Goal: Information Seeking & Learning: Learn about a topic

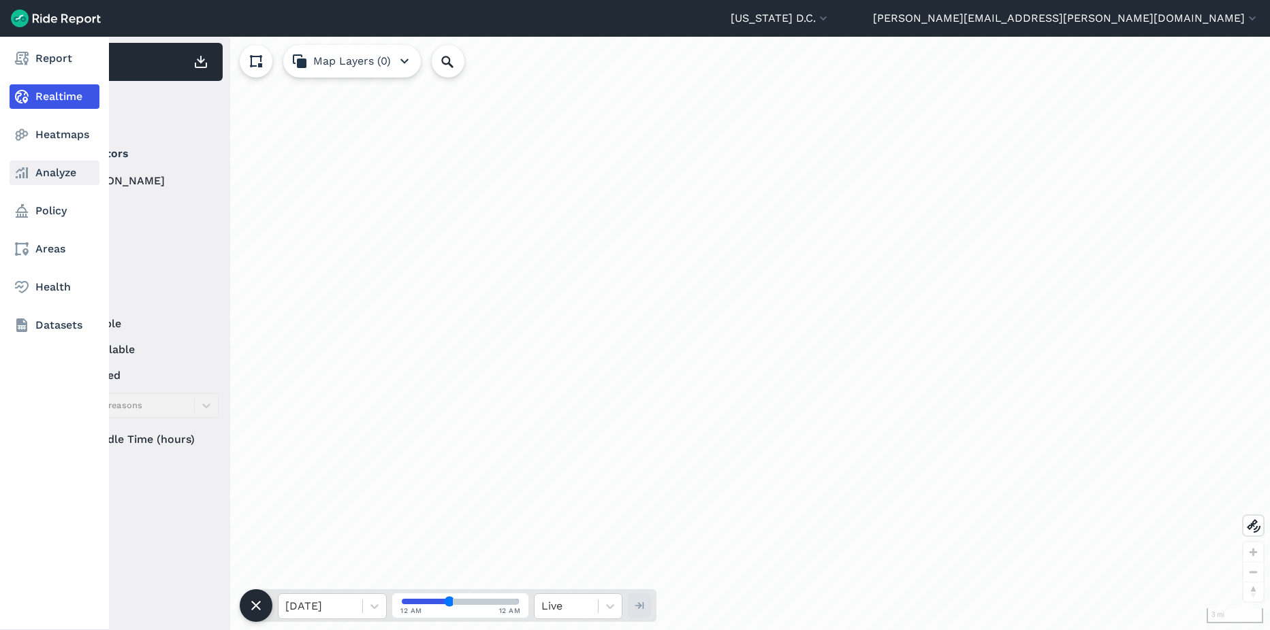
click at [21, 175] on use at bounding box center [22, 172] width 12 height 11
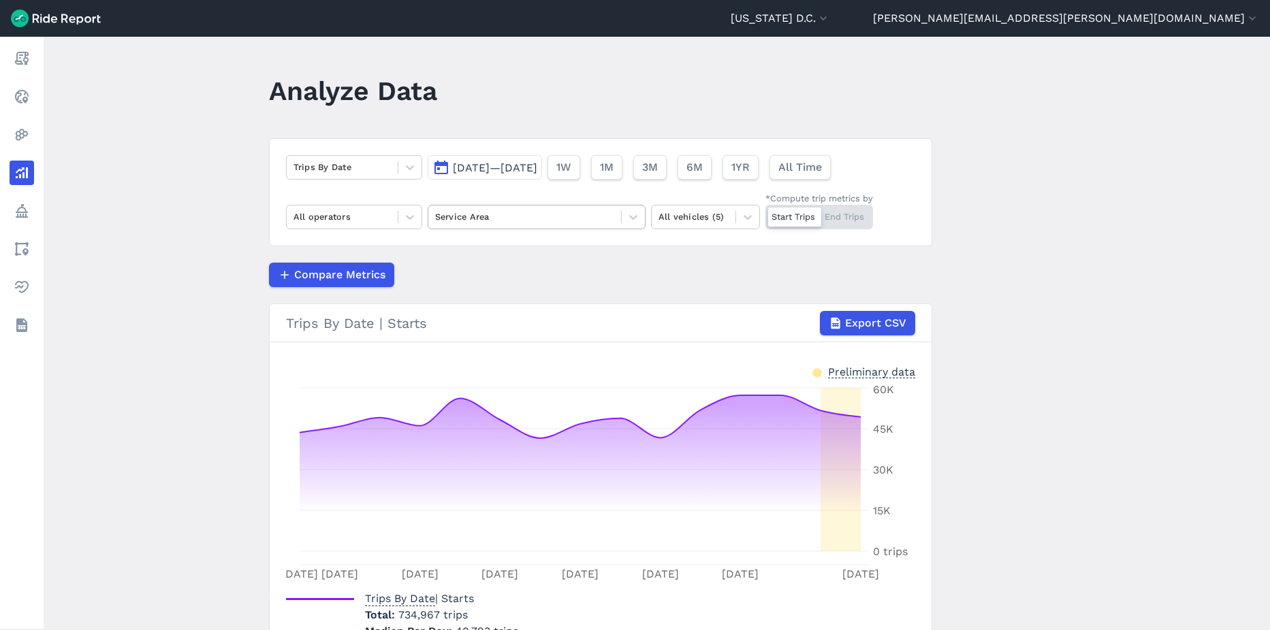
click at [576, 215] on div at bounding box center [524, 217] width 179 height 16
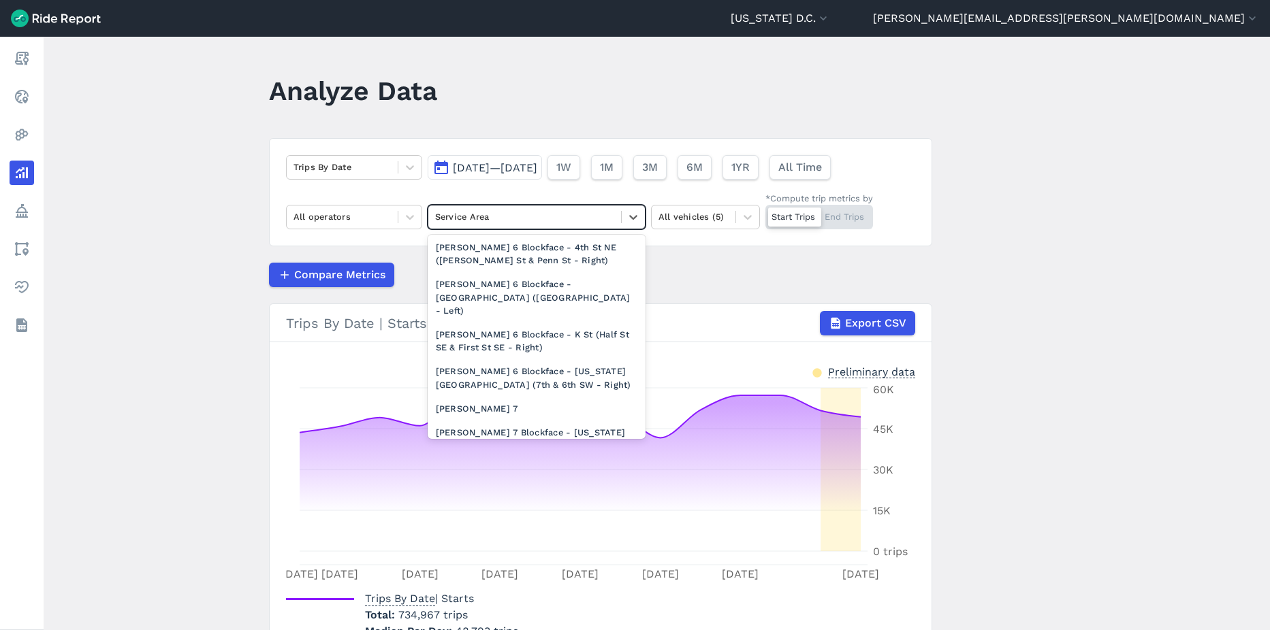
scroll to position [2215, 0]
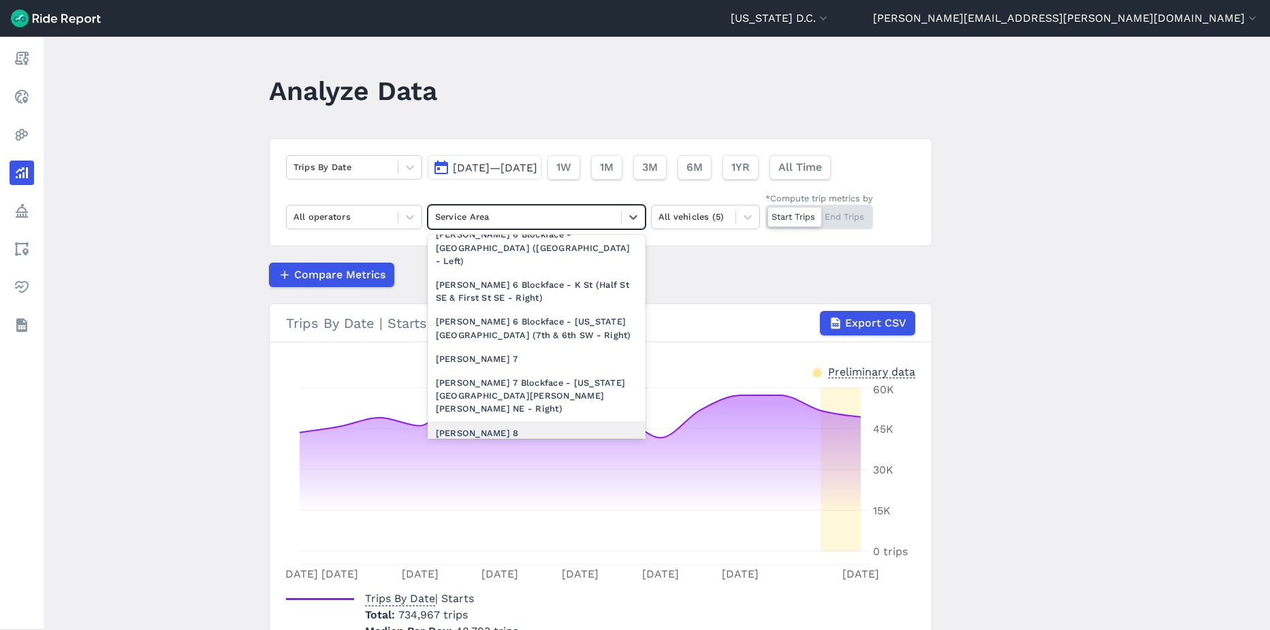
click at [468, 421] on div "[PERSON_NAME] 8" at bounding box center [537, 433] width 218 height 24
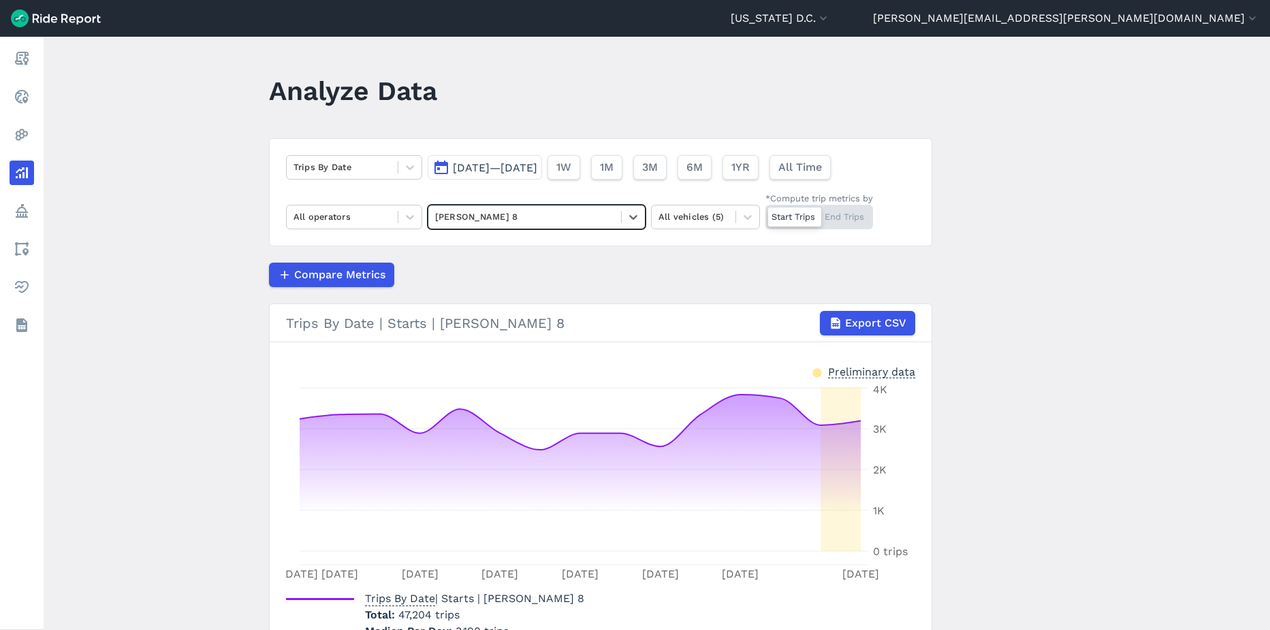
drag, startPoint x: 858, startPoint y: 221, endPoint x: 779, endPoint y: 222, distance: 79.0
click at [858, 221] on div "Start Trips End Trips" at bounding box center [819, 217] width 108 height 25
click at [765, 214] on input "*Compute trip metrics by Start Trips End Trips" at bounding box center [765, 209] width 0 height 9
click at [805, 221] on div "Start Trips End Trips" at bounding box center [819, 217] width 108 height 25
click at [765, 214] on input "*Compute trip metrics by Start Trips End Trips" at bounding box center [765, 209] width 0 height 9
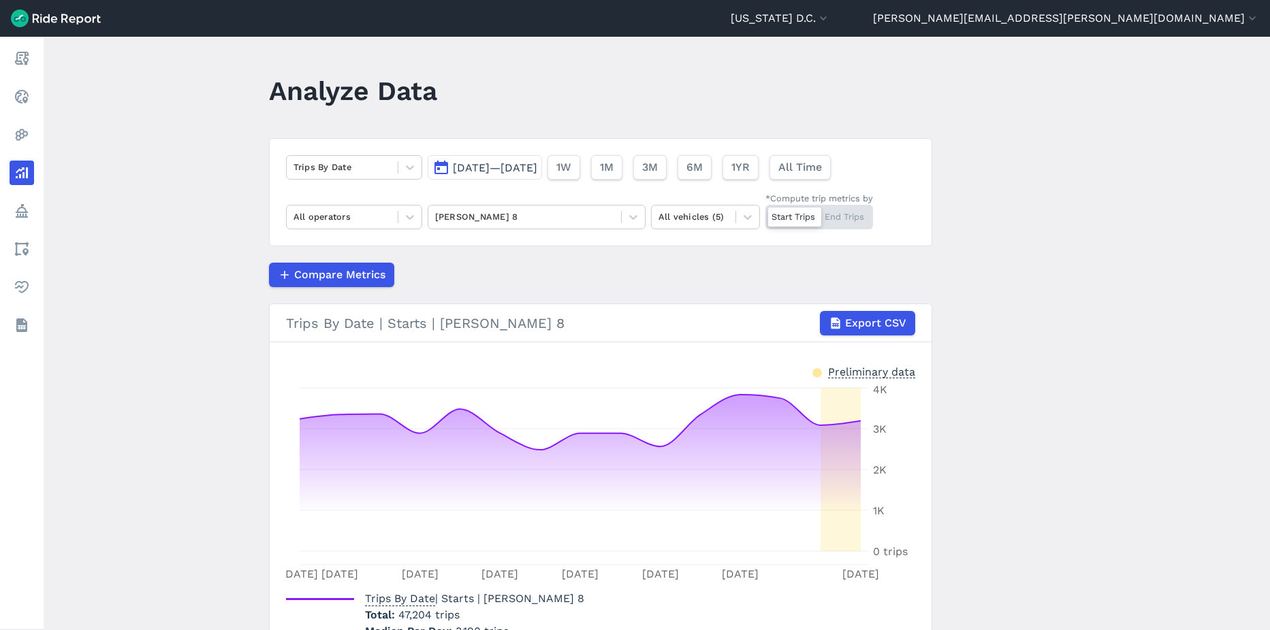
click at [844, 217] on div "Start Trips End Trips" at bounding box center [819, 217] width 108 height 25
click at [765, 214] on input "*Compute trip metrics by Start Trips End Trips" at bounding box center [765, 209] width 0 height 9
click at [788, 215] on div "Start Trips End Trips" at bounding box center [819, 217] width 108 height 25
click at [765, 214] on input "*Compute trip metrics by Start Trips End Trips" at bounding box center [765, 209] width 0 height 9
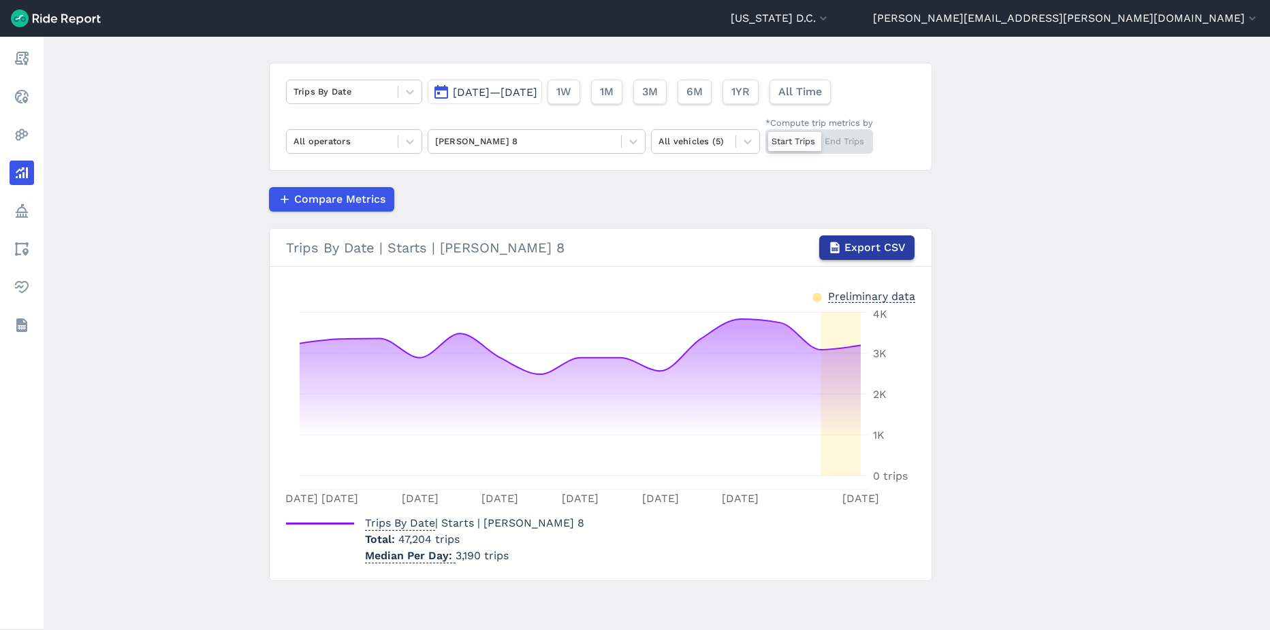
click at [878, 253] on span "Export CSV" at bounding box center [874, 248] width 61 height 16
click at [467, 102] on button "[DATE]—[DATE]" at bounding box center [485, 92] width 114 height 25
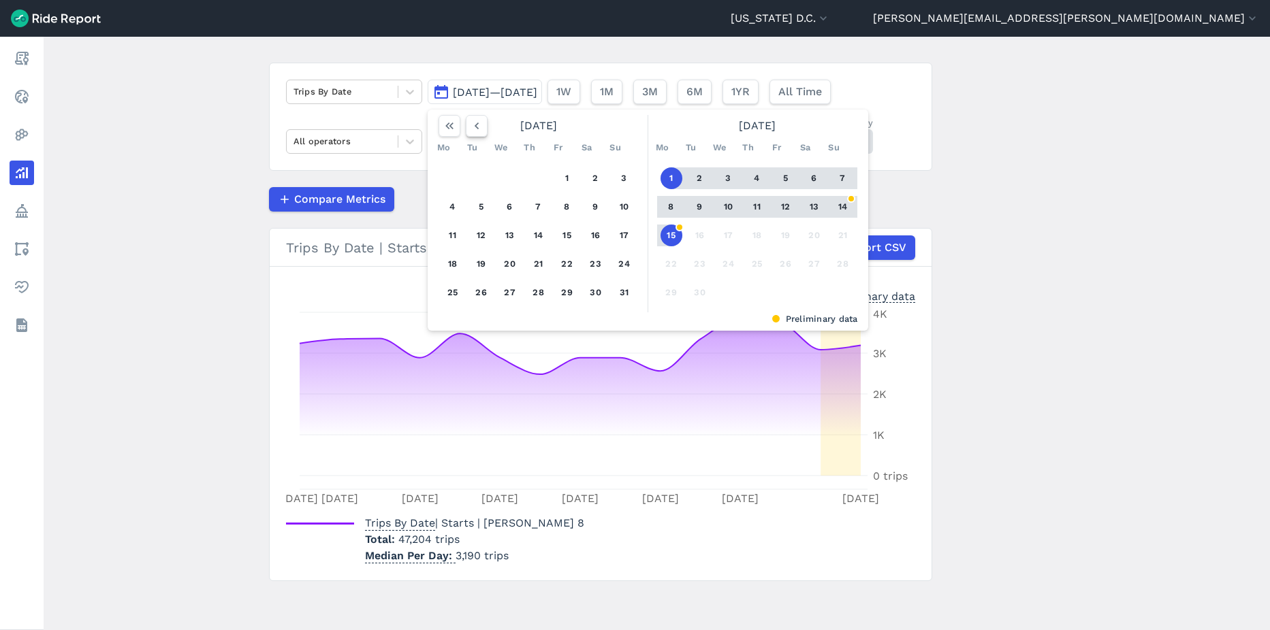
click at [470, 126] on icon "button" at bounding box center [477, 126] width 14 height 14
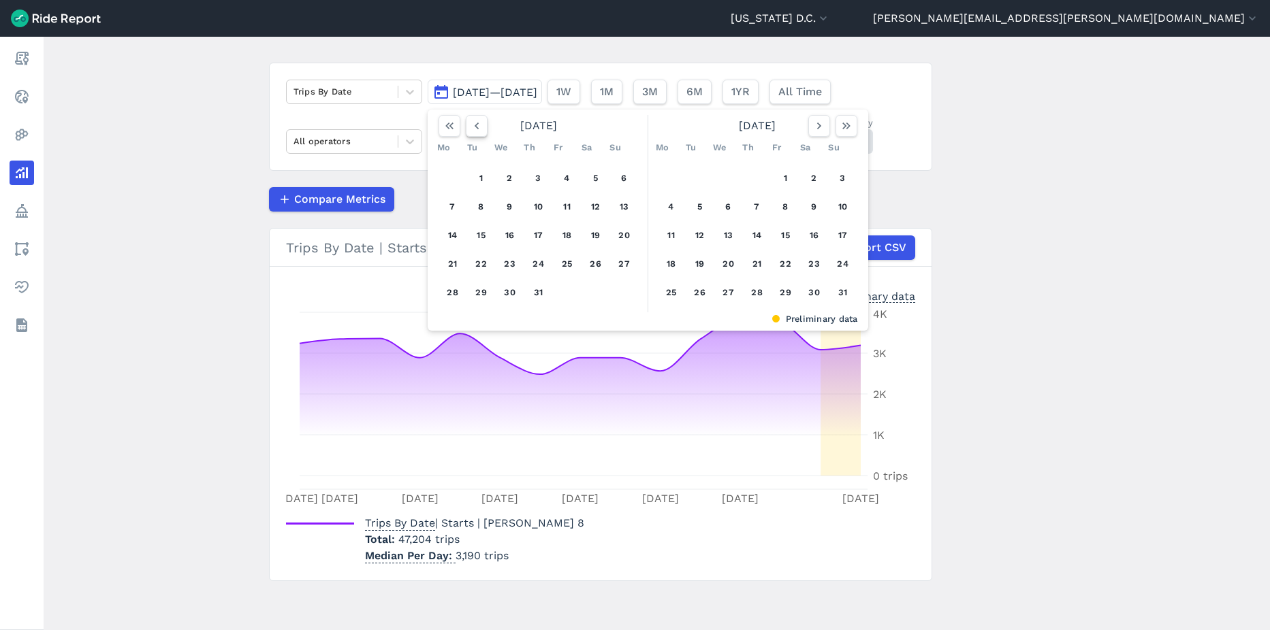
click at [470, 126] on icon "button" at bounding box center [477, 126] width 14 height 14
click at [470, 127] on icon "button" at bounding box center [477, 126] width 14 height 14
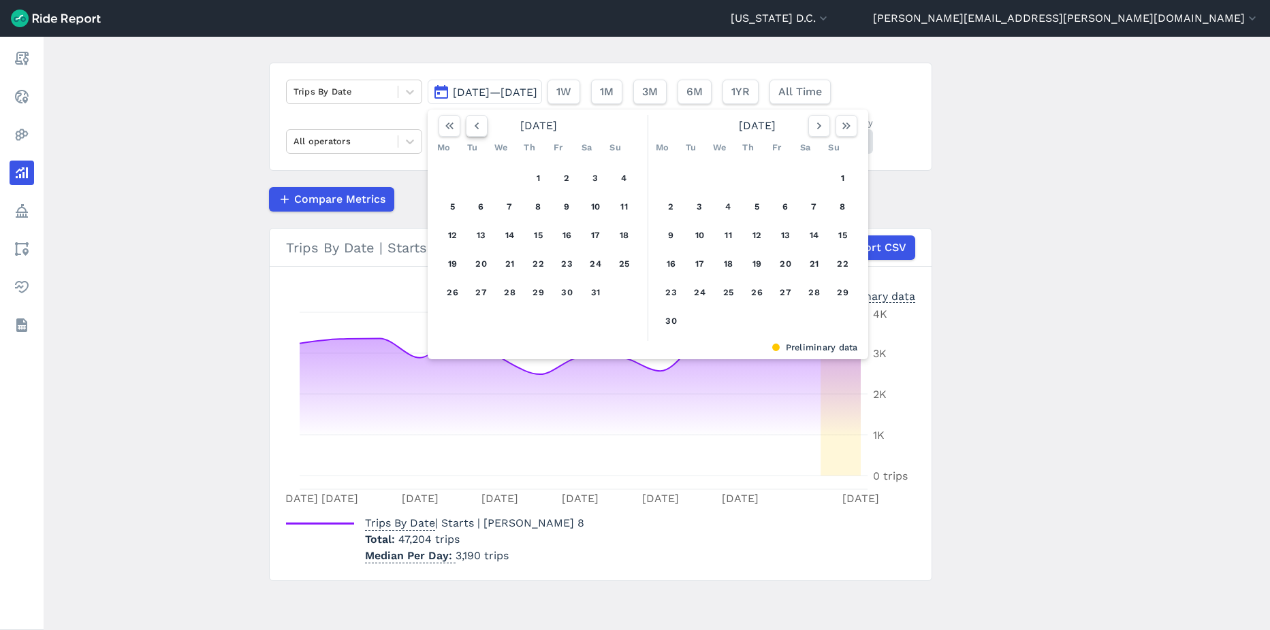
click at [470, 127] on icon "button" at bounding box center [477, 126] width 14 height 14
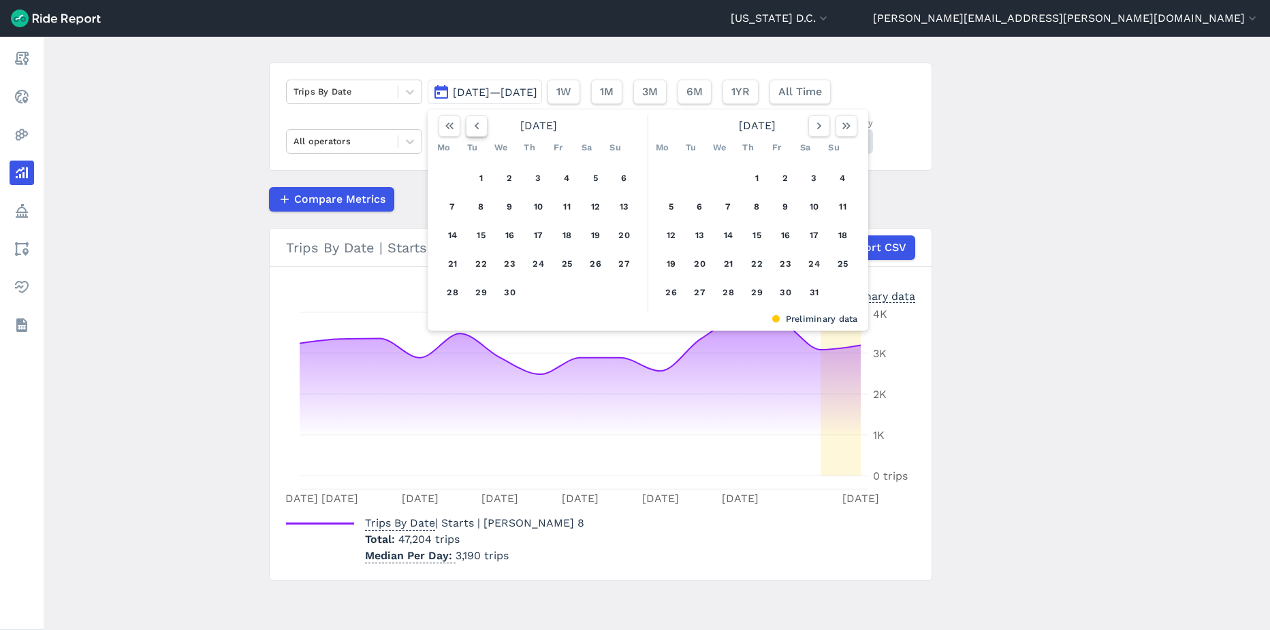
click at [470, 127] on icon "button" at bounding box center [477, 126] width 14 height 14
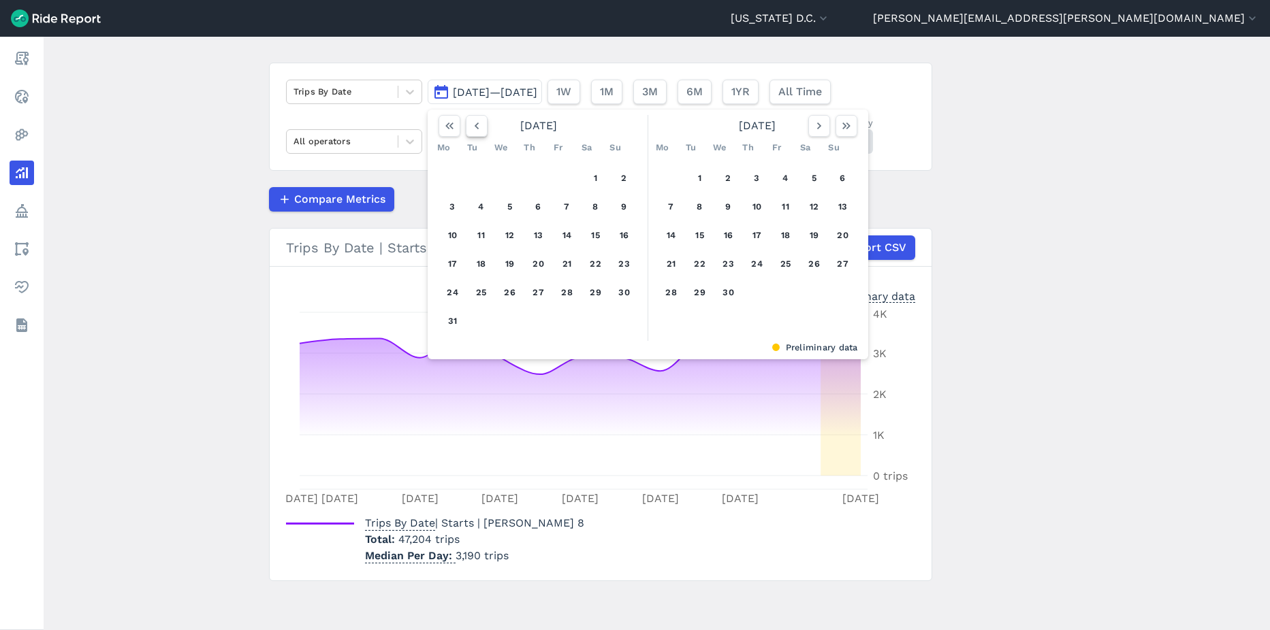
click at [470, 127] on icon "button" at bounding box center [477, 126] width 14 height 14
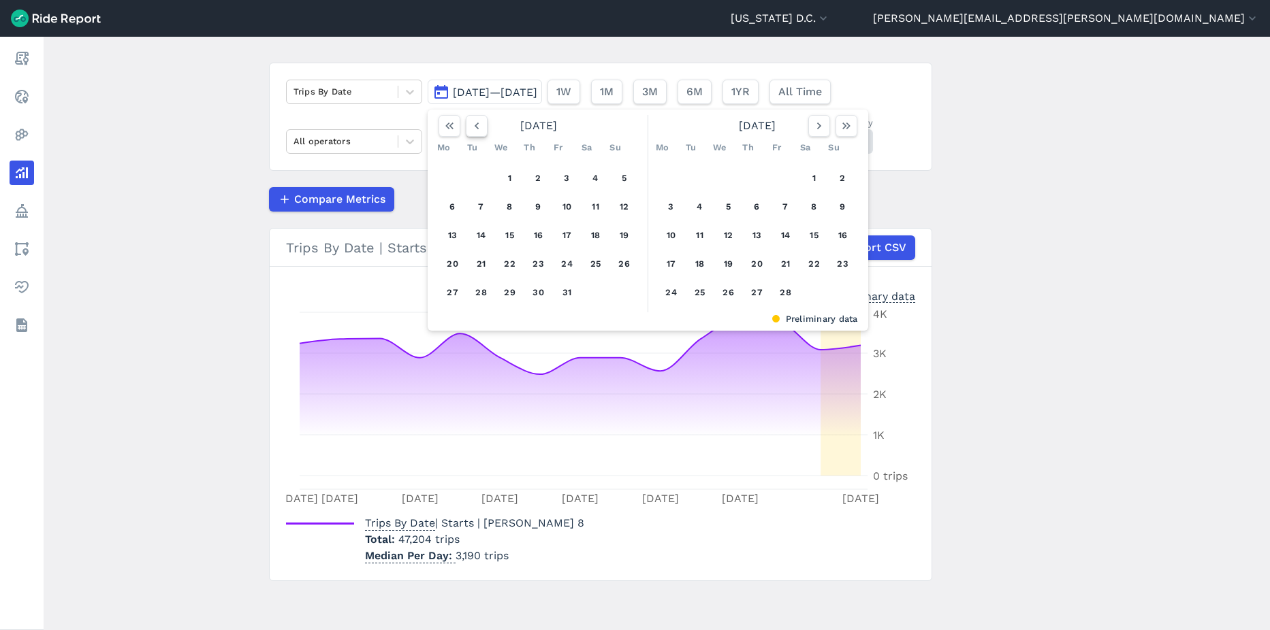
click at [470, 127] on icon "button" at bounding box center [477, 126] width 14 height 14
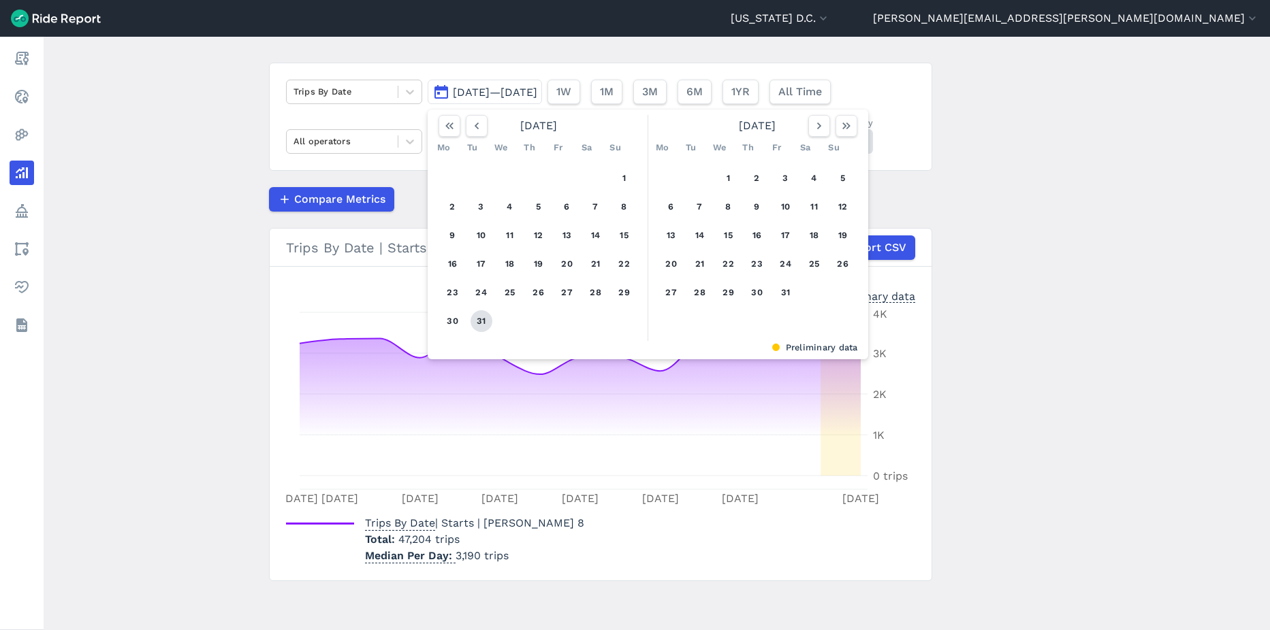
click at [474, 323] on button "31" at bounding box center [481, 321] width 22 height 22
click at [479, 124] on icon "button" at bounding box center [477, 126] width 14 height 14
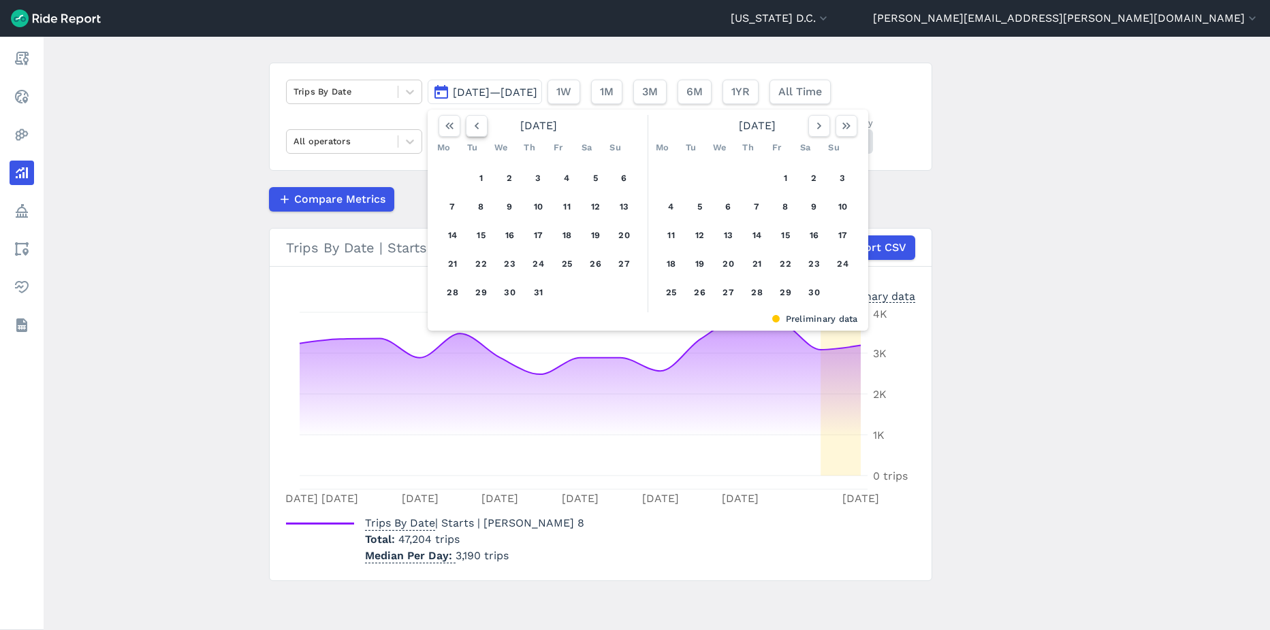
click at [479, 124] on icon "button" at bounding box center [477, 126] width 14 height 14
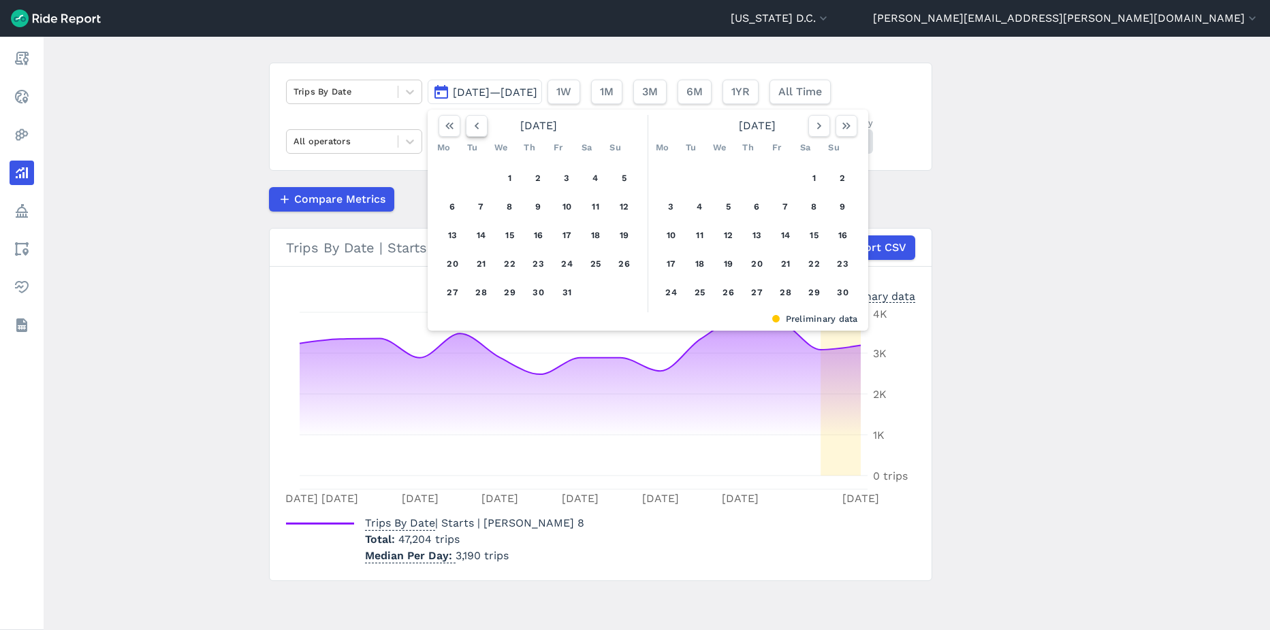
click at [479, 124] on icon "button" at bounding box center [477, 126] width 14 height 14
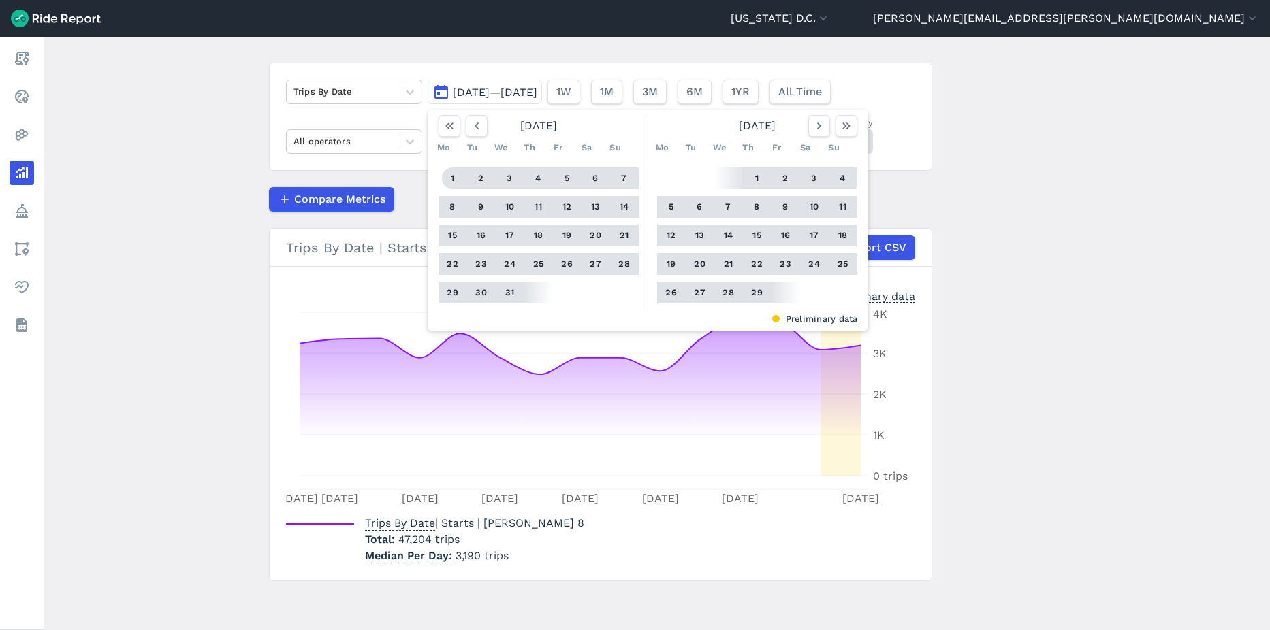
click at [448, 177] on button "1" at bounding box center [453, 178] width 22 height 22
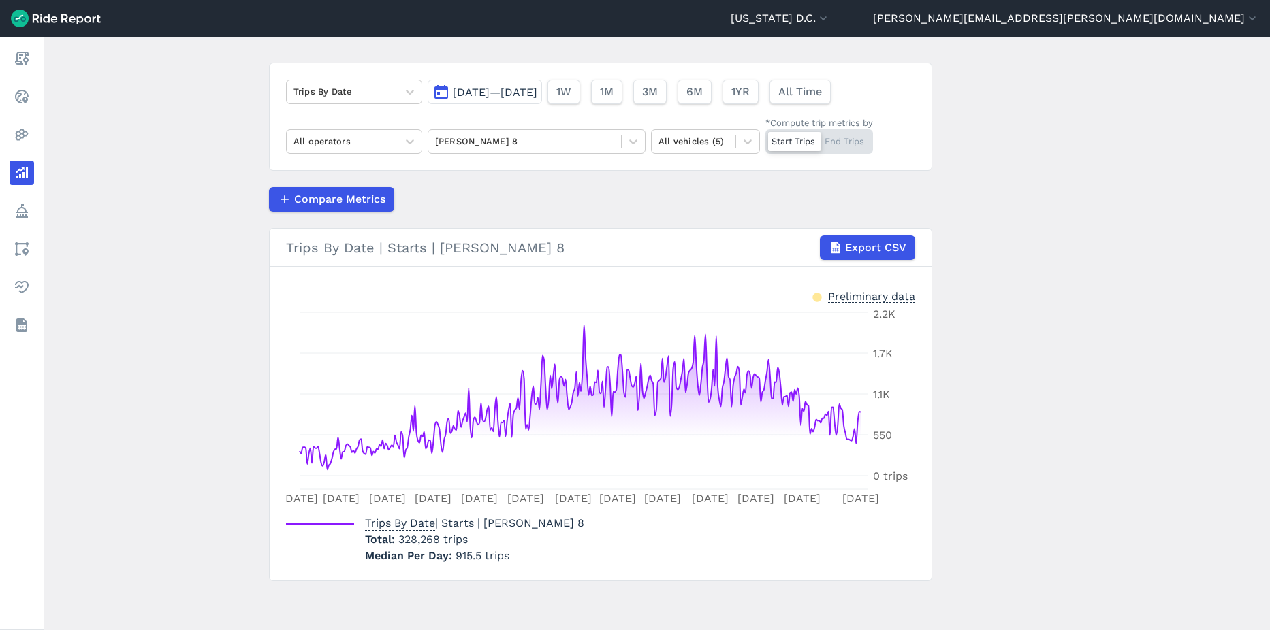
click at [852, 133] on div "Start Trips End Trips" at bounding box center [819, 141] width 108 height 25
click at [765, 133] on input "*Compute trip metrics by Start Trips End Trips" at bounding box center [765, 133] width 0 height 9
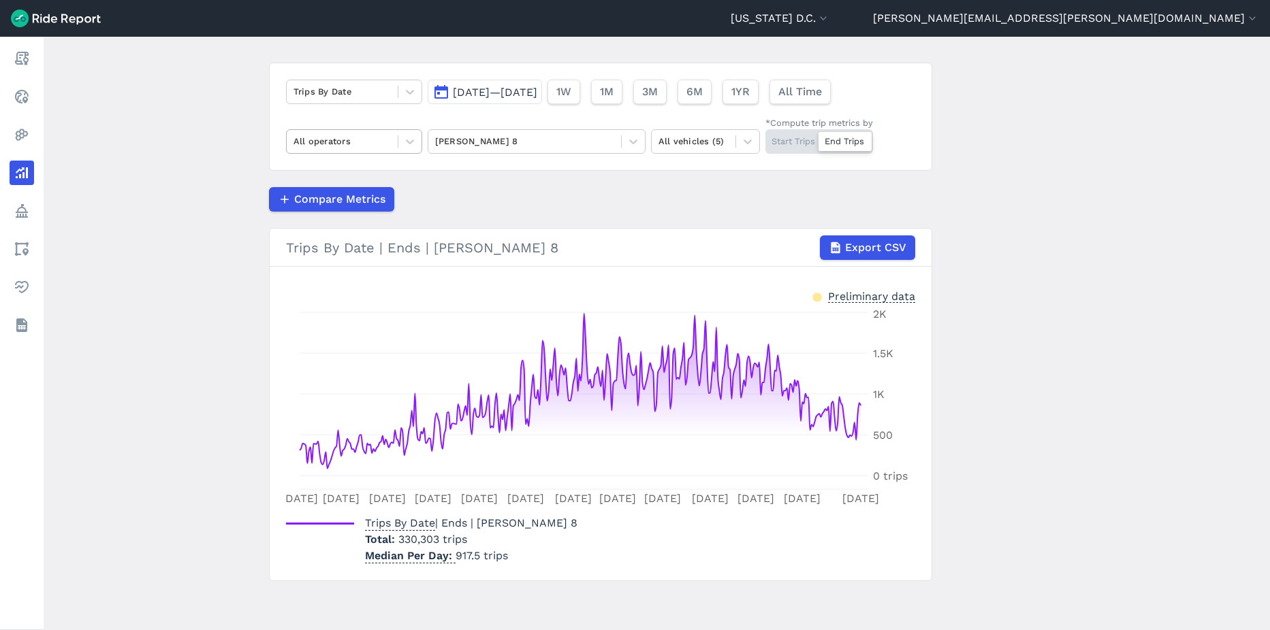
click at [342, 141] on div at bounding box center [341, 141] width 97 height 16
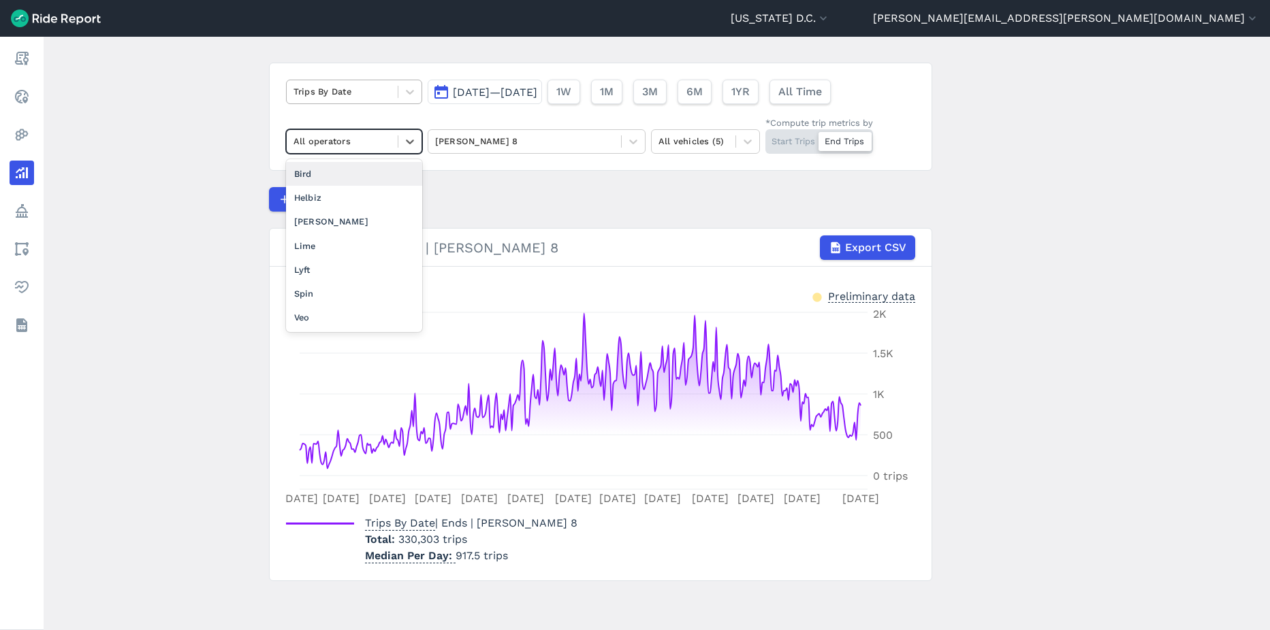
click at [344, 91] on div at bounding box center [341, 92] width 97 height 16
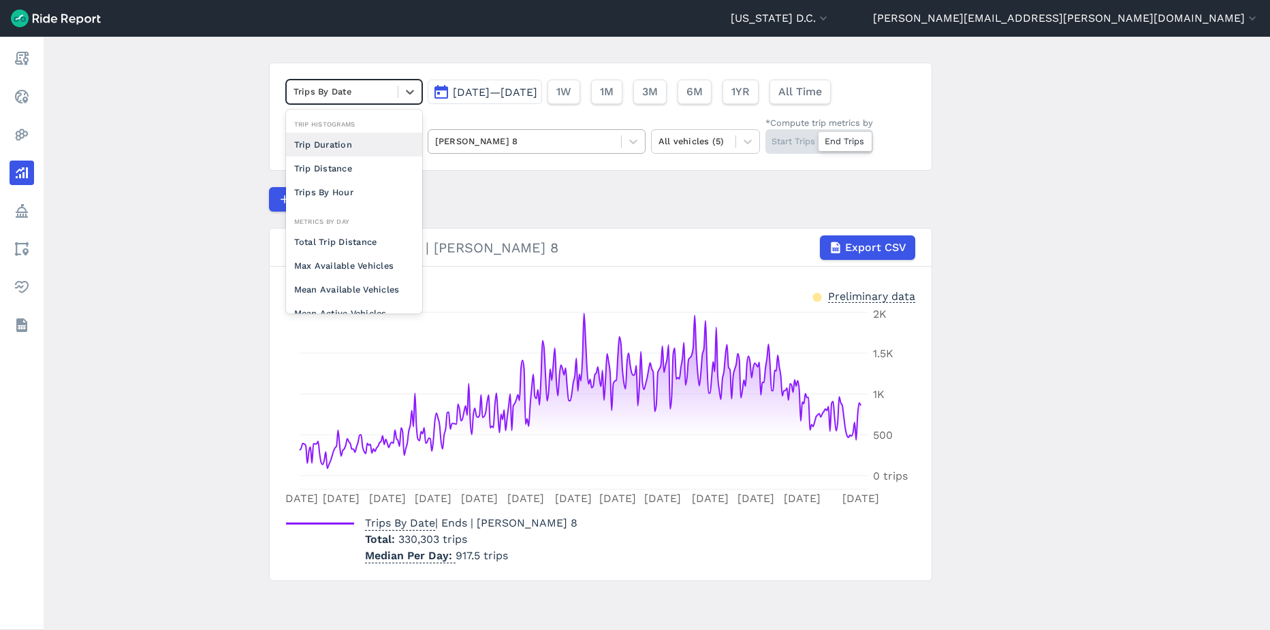
click at [513, 140] on div at bounding box center [524, 141] width 179 height 16
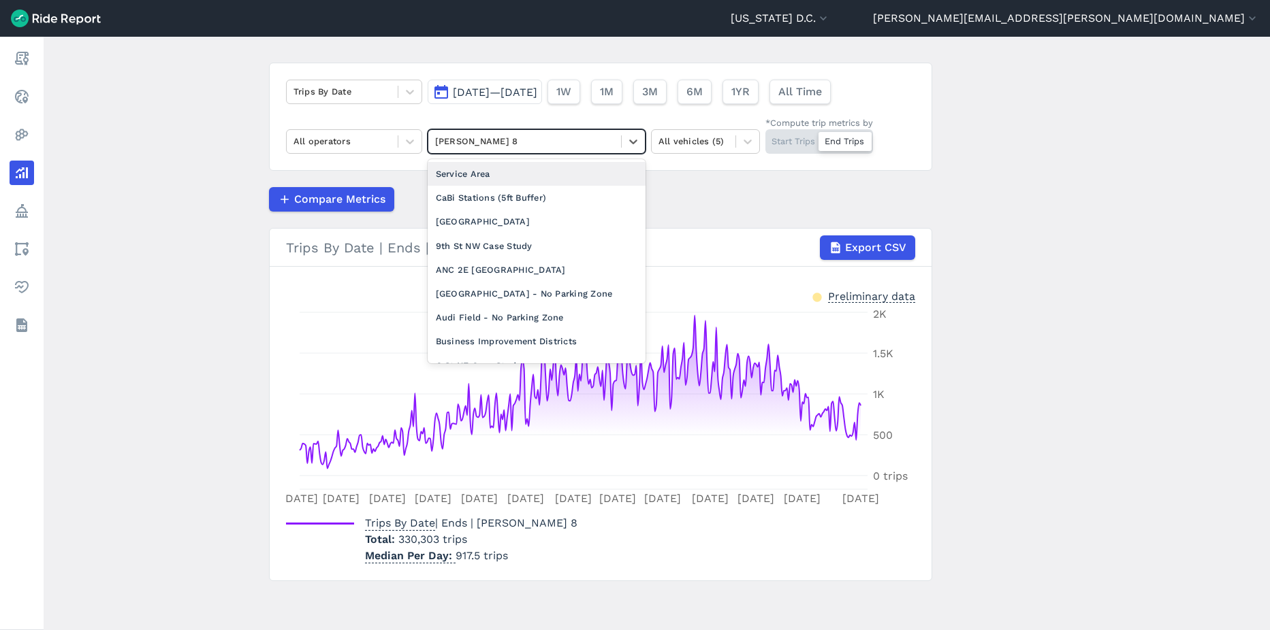
click at [498, 183] on div "Service Area" at bounding box center [537, 174] width 218 height 24
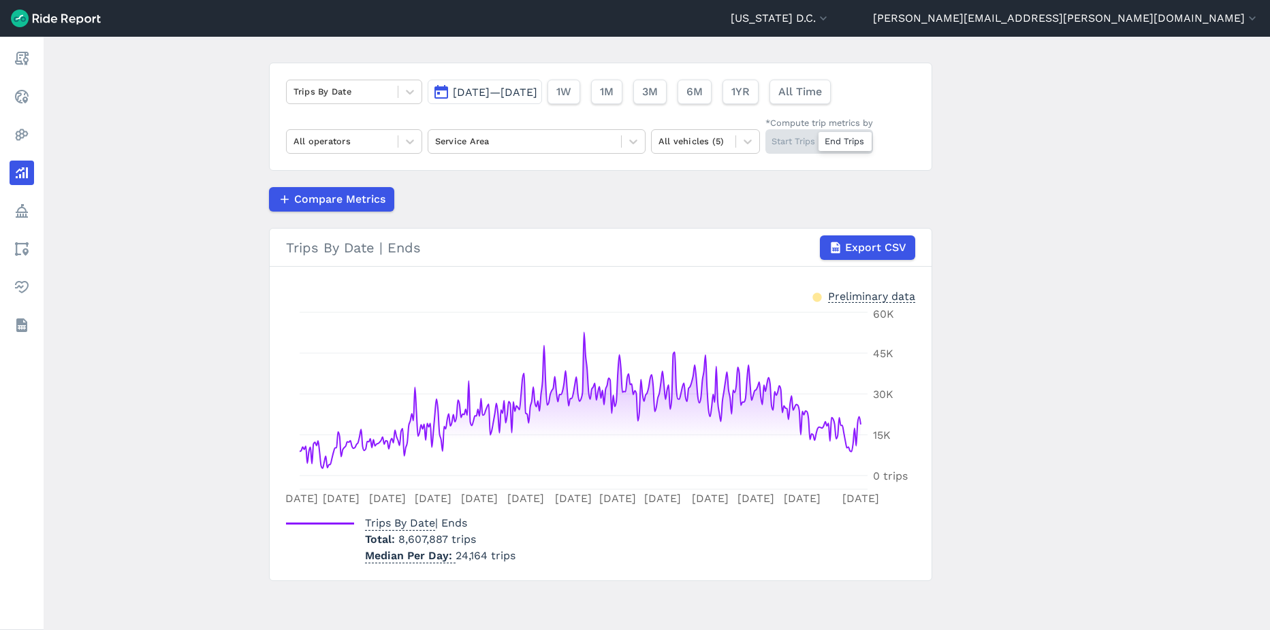
click at [370, 132] on div "All operators" at bounding box center [342, 141] width 111 height 21
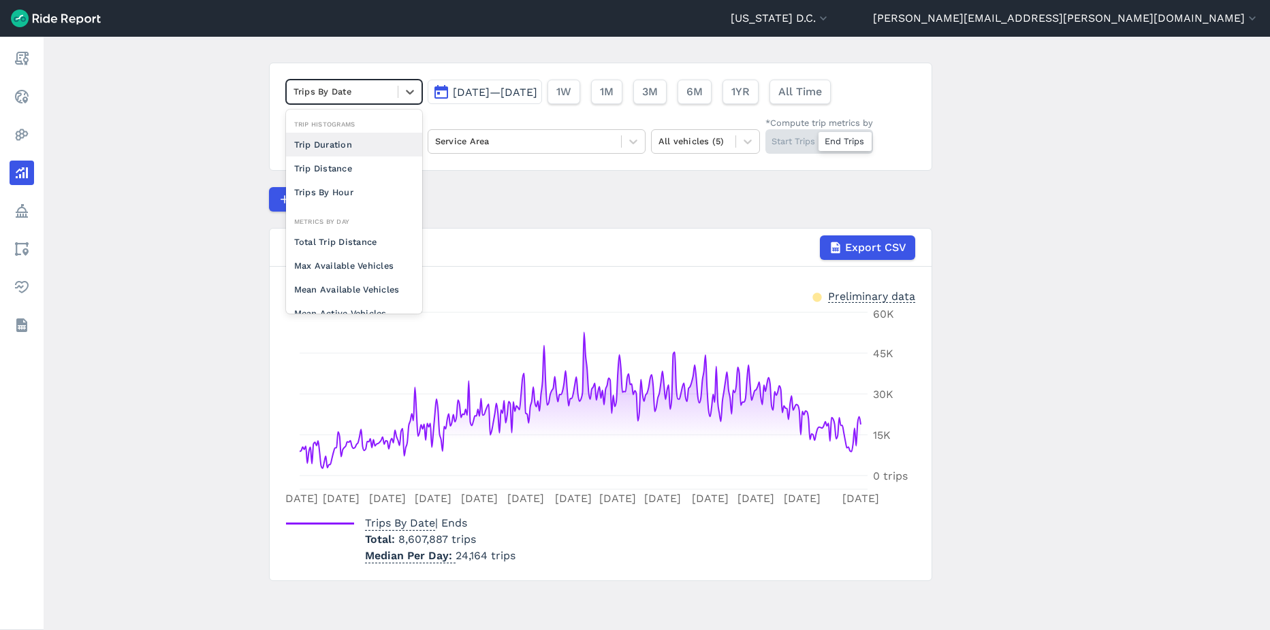
click at [366, 91] on div at bounding box center [341, 92] width 97 height 16
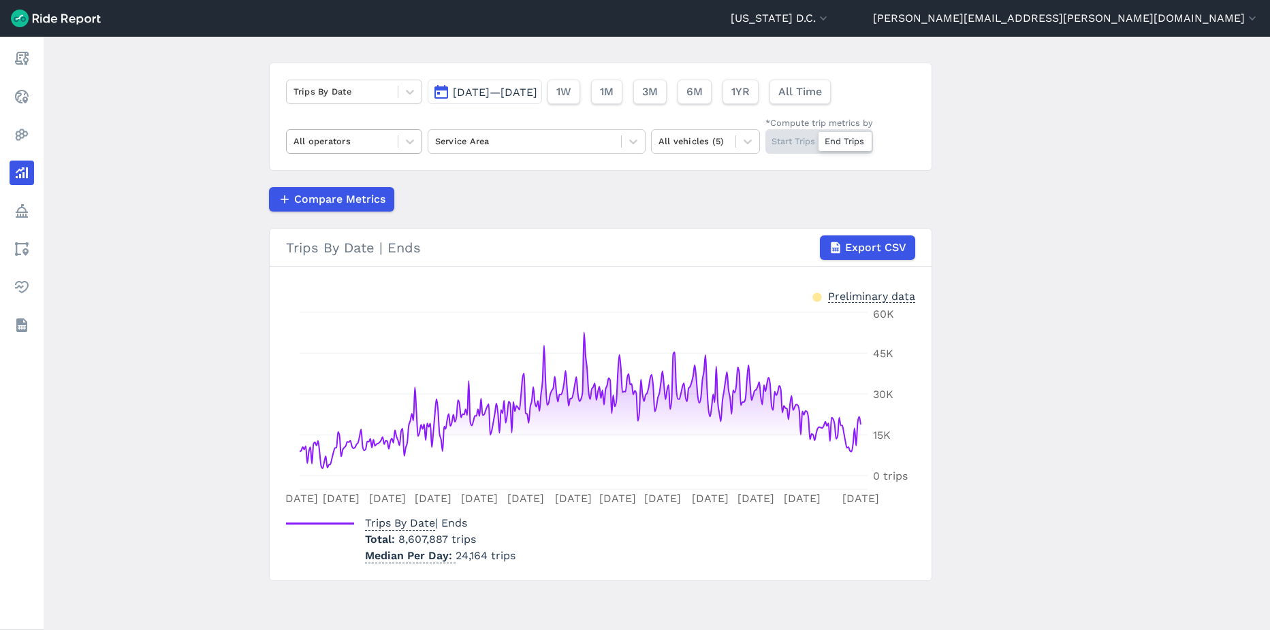
drag, startPoint x: 355, startPoint y: 125, endPoint x: 357, endPoint y: 146, distance: 20.6
click at [355, 125] on div "Trips By Date [DATE]—[DATE] 1W 1M 3M 6M 1YR All Time All operators Service Area…" at bounding box center [600, 117] width 663 height 108
click at [357, 146] on div at bounding box center [341, 141] width 97 height 16
click at [316, 146] on div at bounding box center [341, 141] width 97 height 16
click at [363, 106] on div "Trips By Date [DATE]—[DATE] 1W 1M 3M 6M 1YR All Time All operators Service Area…" at bounding box center [600, 117] width 663 height 108
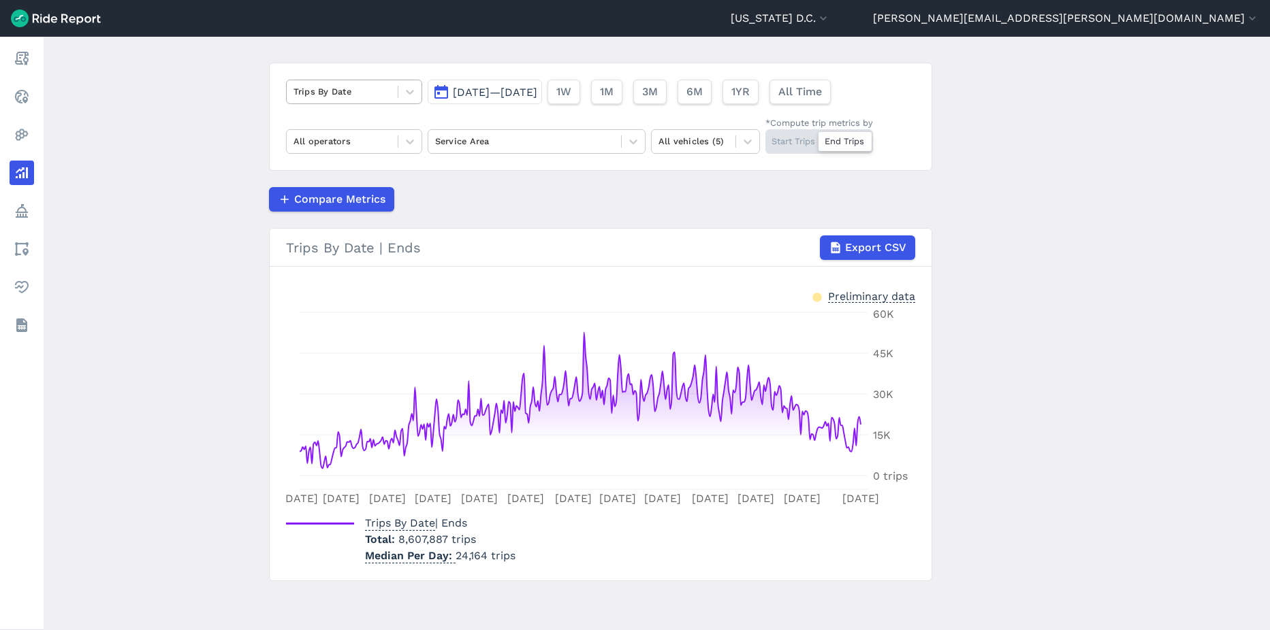
click at [361, 97] on div at bounding box center [341, 92] width 97 height 16
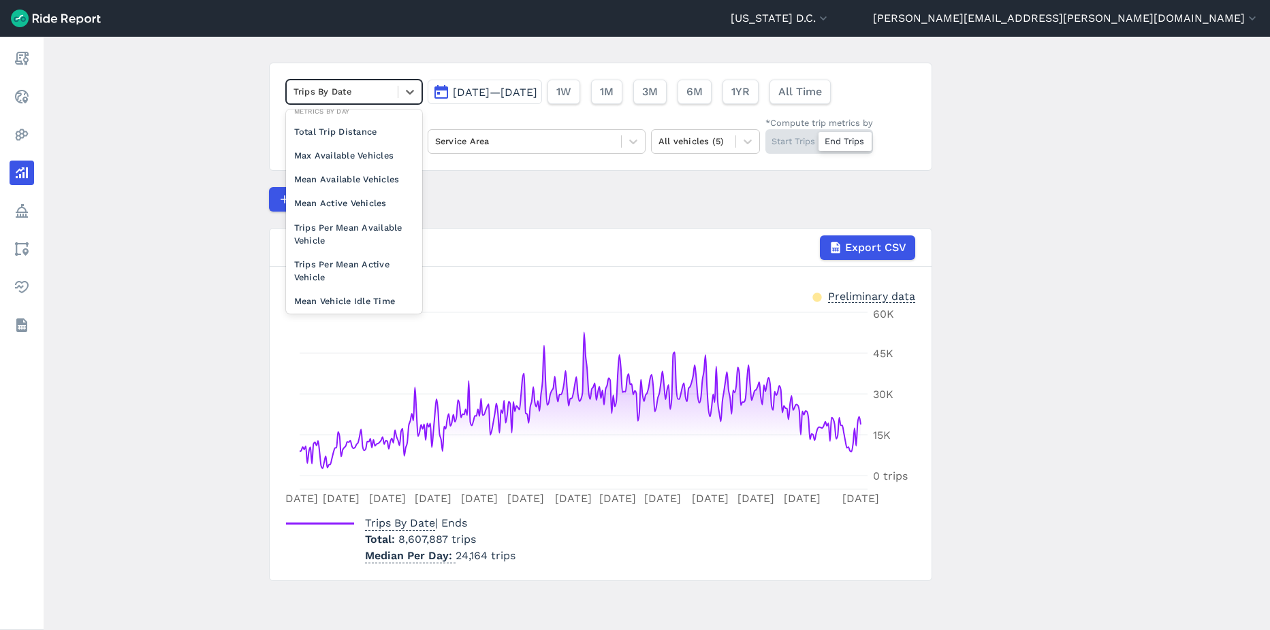
scroll to position [118, 0]
click at [315, 223] on div "Trips Per Mean Available Vehicle" at bounding box center [354, 226] width 136 height 37
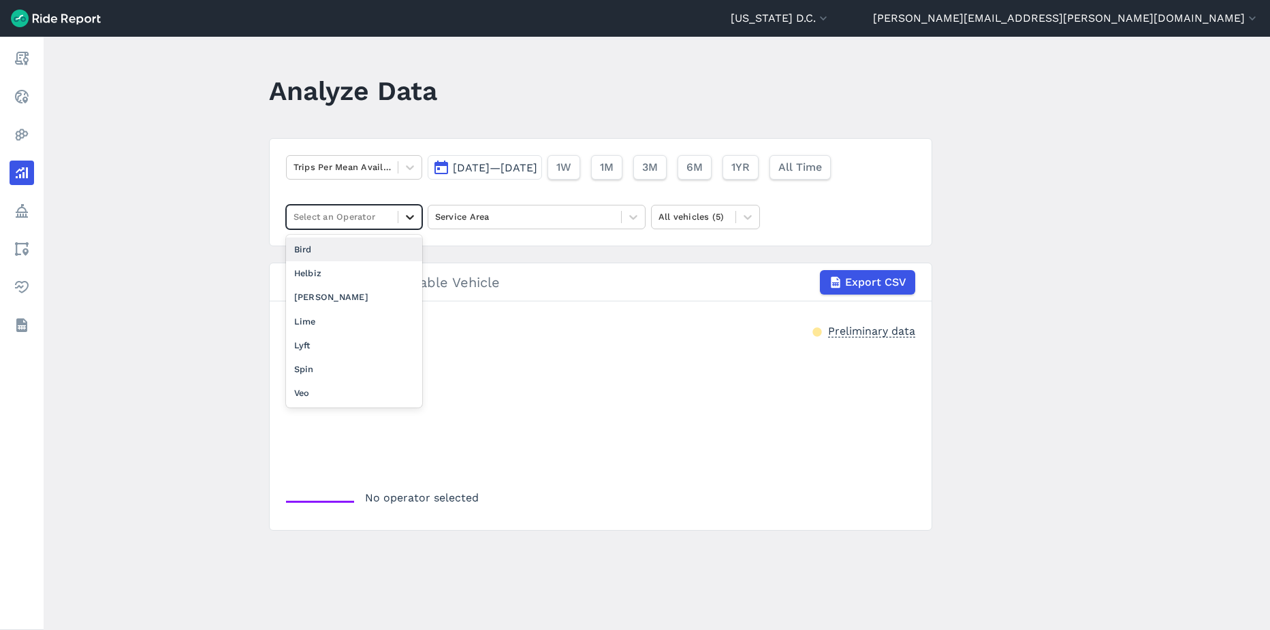
click at [404, 220] on icon at bounding box center [410, 217] width 14 height 14
click at [307, 322] on div "Lime" at bounding box center [354, 322] width 136 height 24
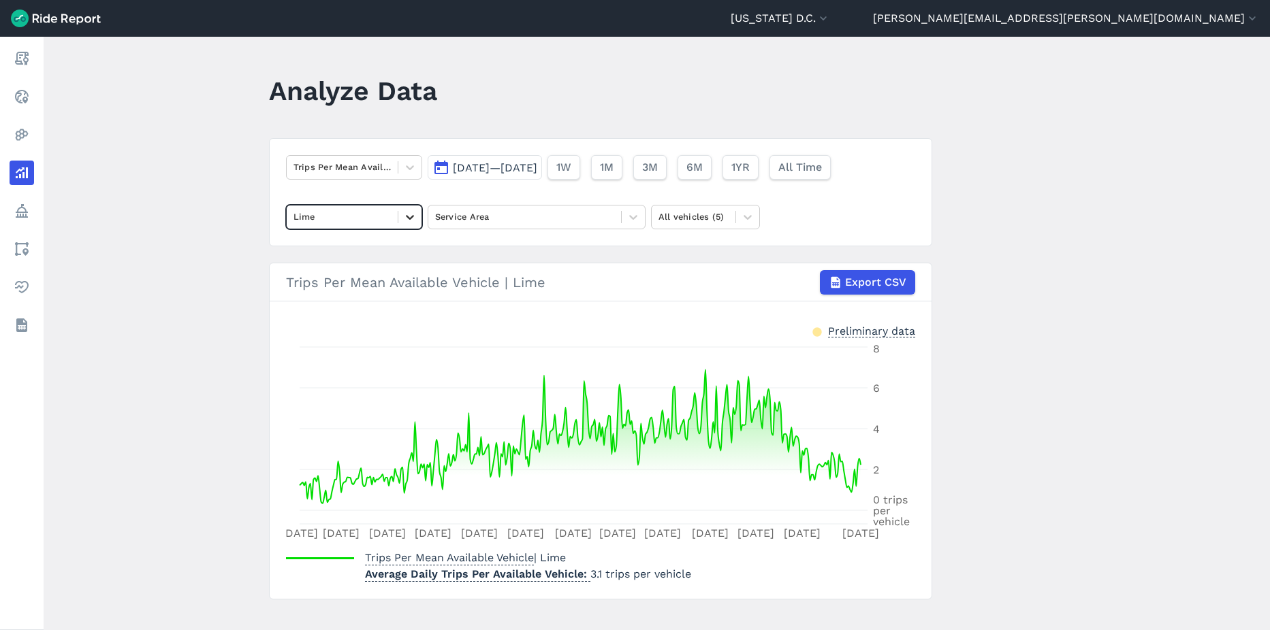
click at [406, 216] on icon at bounding box center [410, 217] width 8 height 5
click at [517, 227] on div "Service Area" at bounding box center [524, 216] width 193 height 21
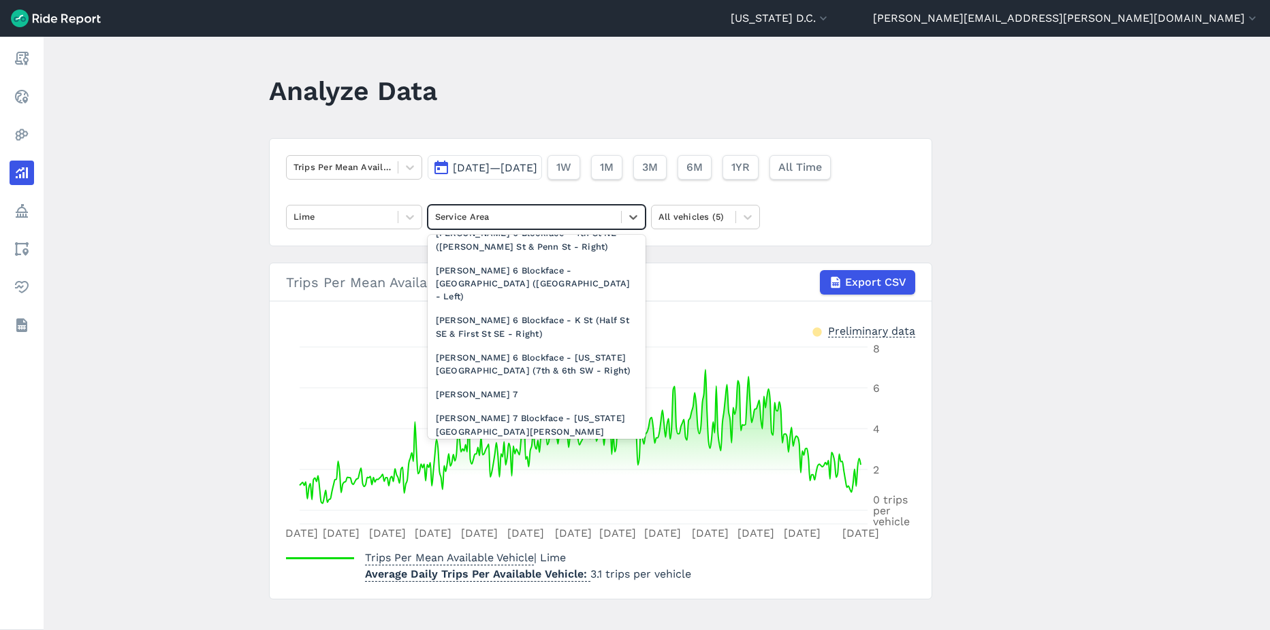
scroll to position [2277, 0]
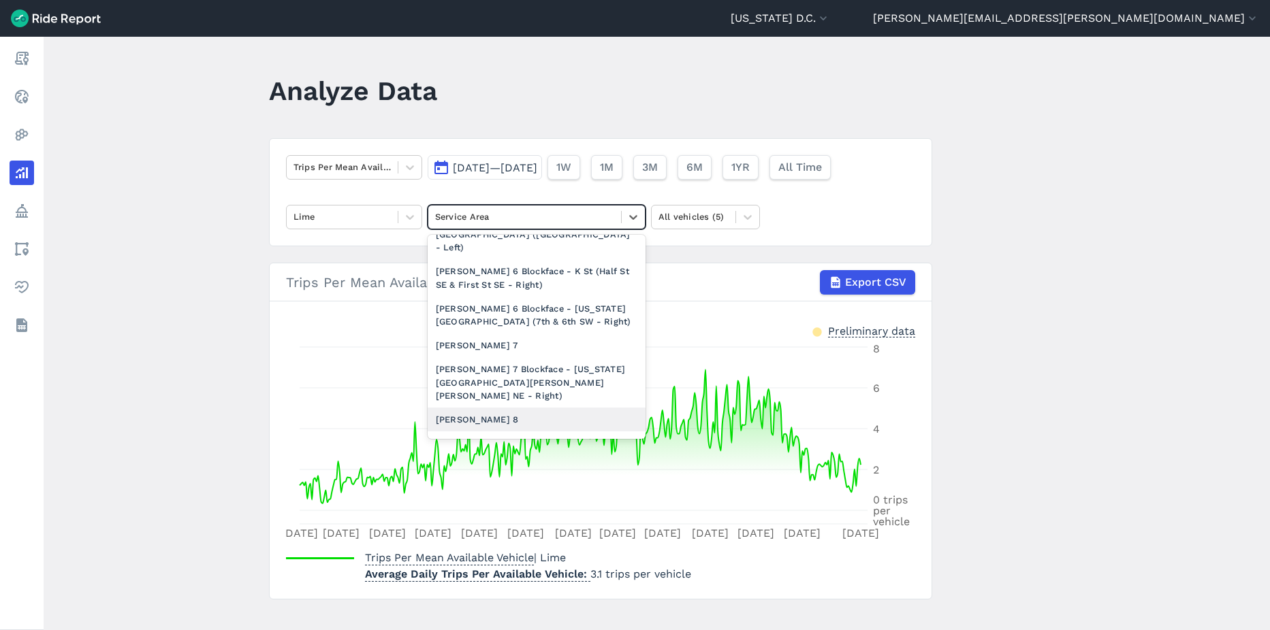
click at [498, 408] on div "[PERSON_NAME] 8" at bounding box center [537, 420] width 218 height 24
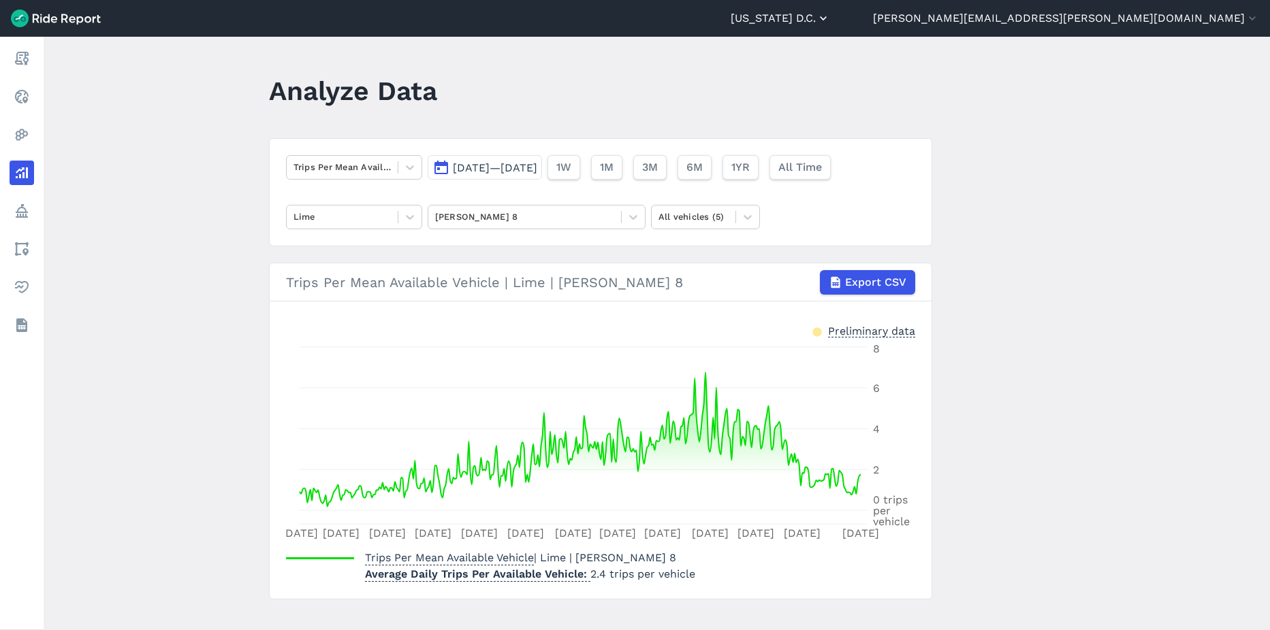
click at [830, 21] on button "[US_STATE] D.C." at bounding box center [779, 18] width 99 height 16
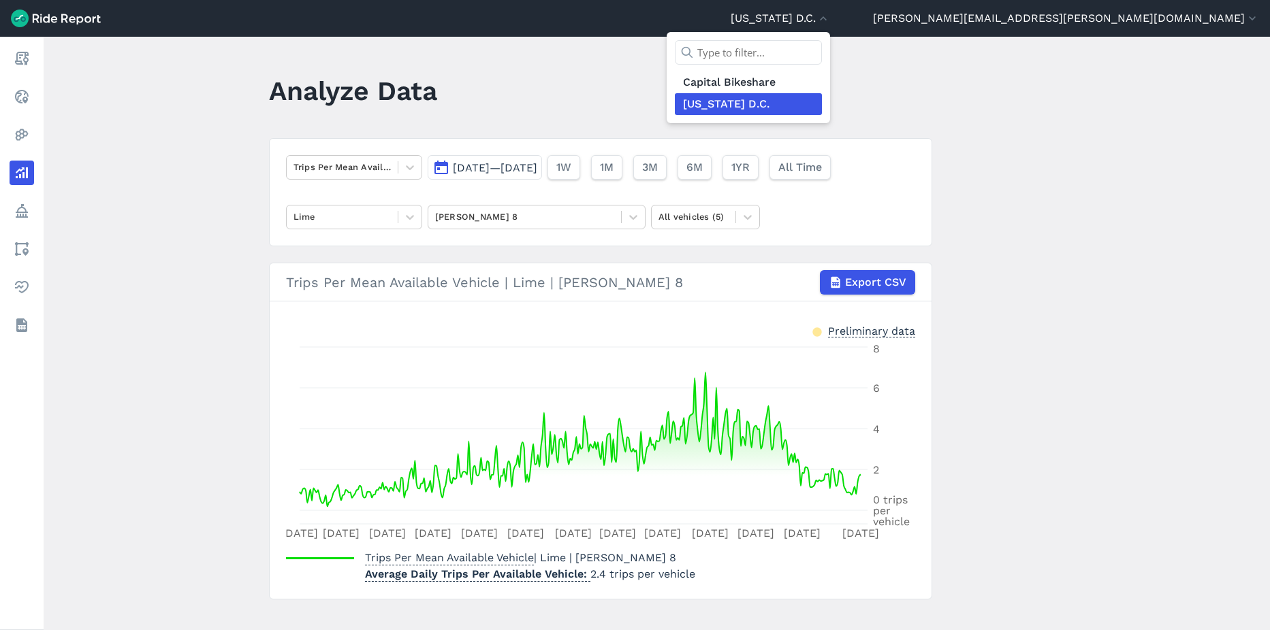
click at [1183, 18] on div at bounding box center [635, 315] width 1270 height 630
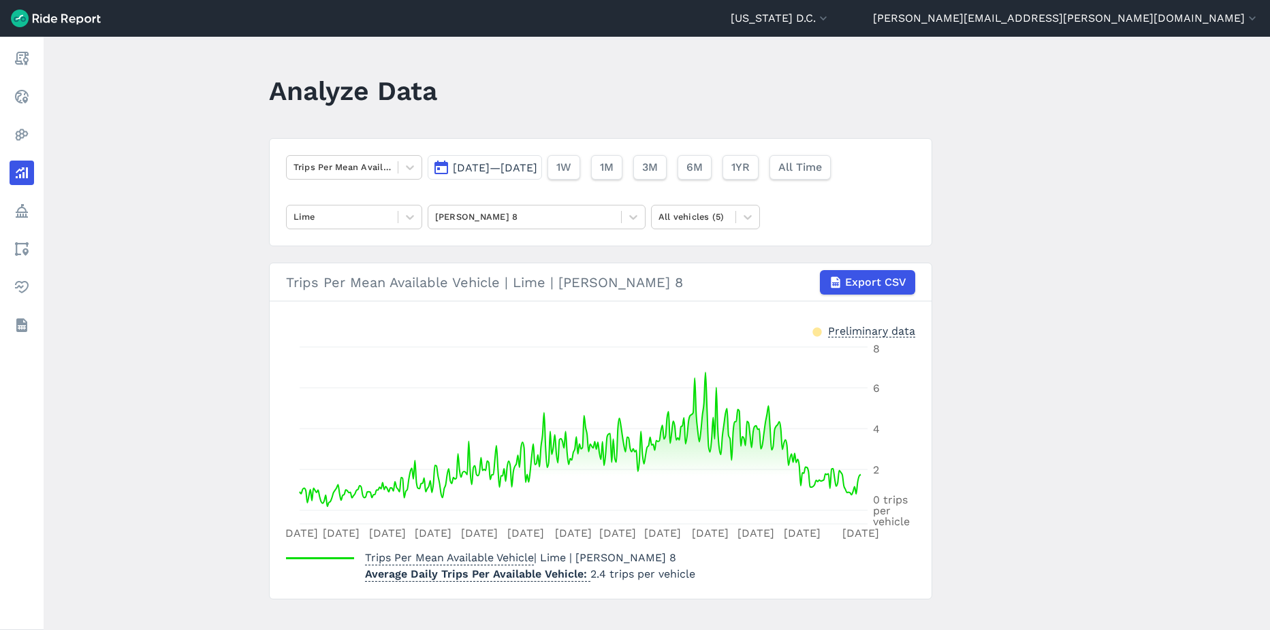
click at [1183, 18] on button "[PERSON_NAME][EMAIL_ADDRESS][PERSON_NAME][DOMAIN_NAME]" at bounding box center [1066, 18] width 386 height 16
click at [1171, 57] on link "Settings" at bounding box center [1177, 51] width 147 height 22
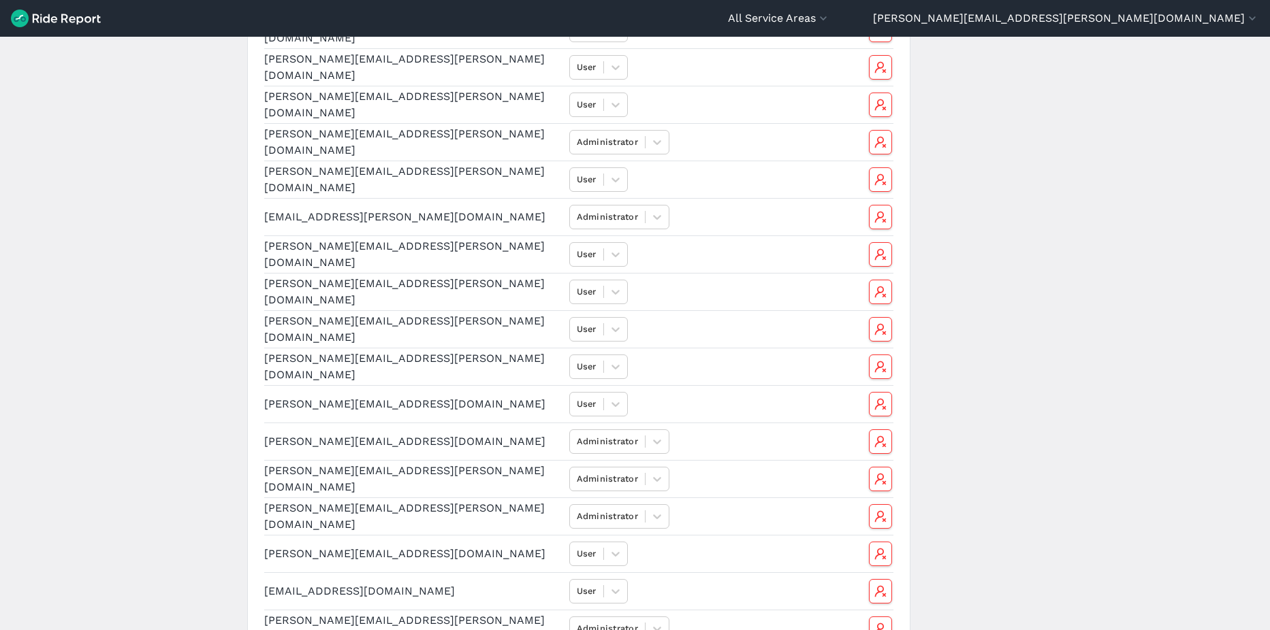
scroll to position [929, 0]
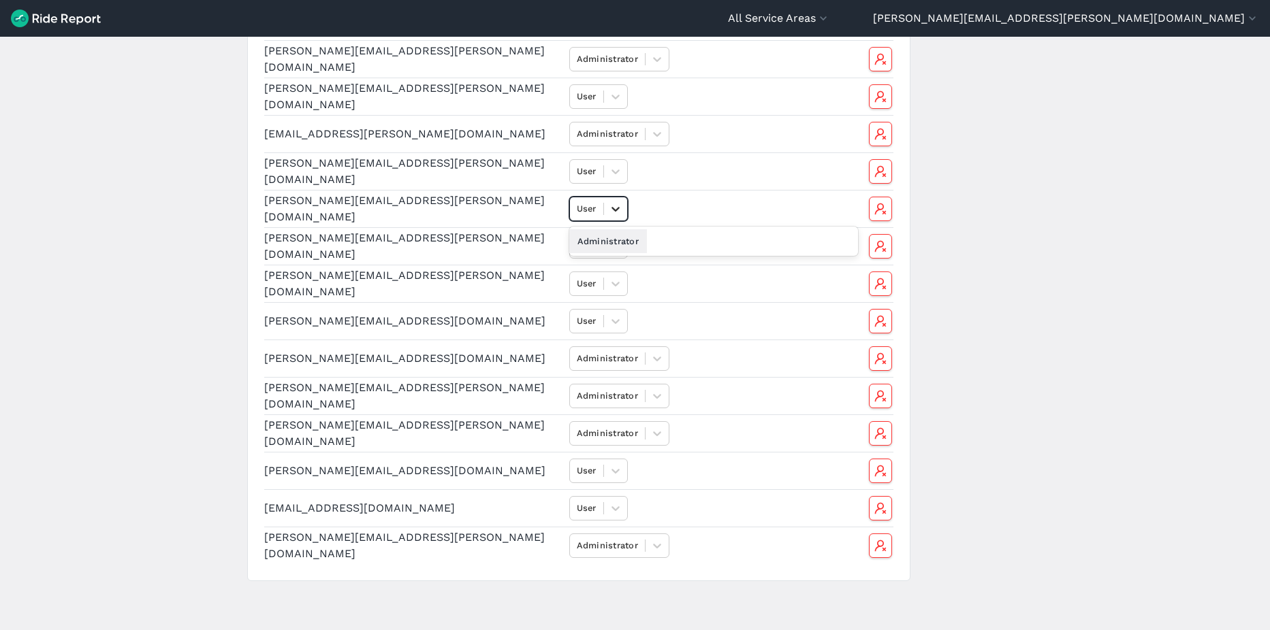
click at [611, 212] on icon at bounding box center [616, 209] width 14 height 14
click at [607, 242] on div "Administrator" at bounding box center [608, 241] width 78 height 24
click at [1056, 241] on main "Settings Add User User Permissions Email Role [PERSON_NAME][EMAIL_ADDRESS][PERS…" at bounding box center [635, 334] width 1270 height 594
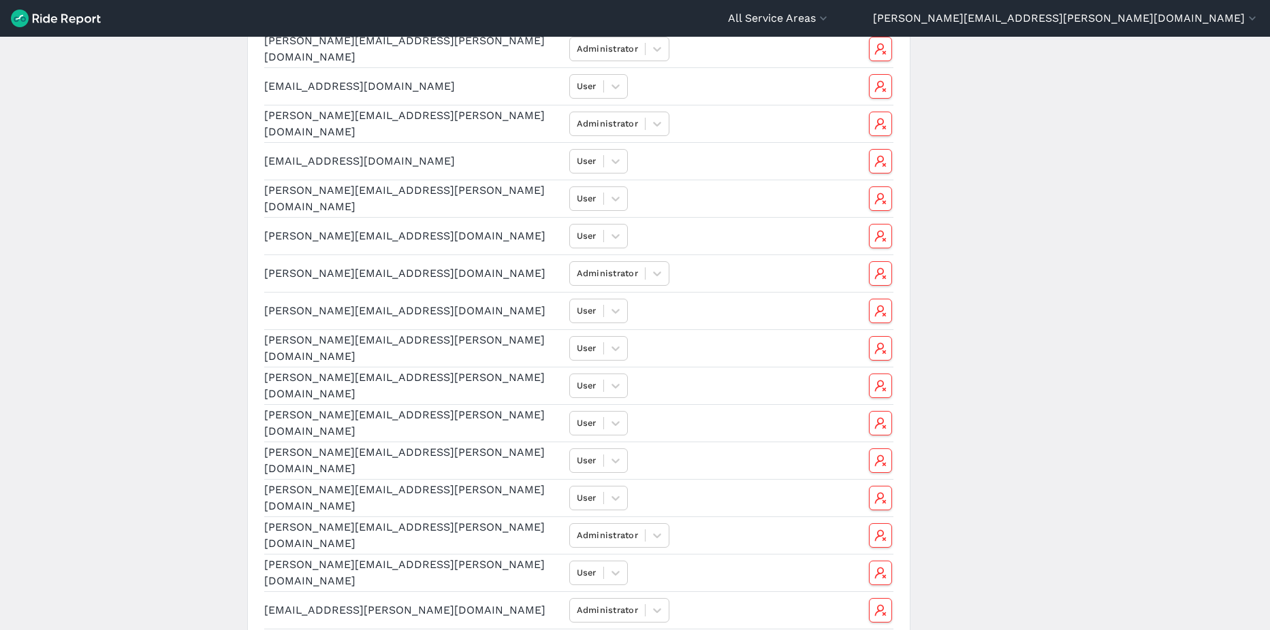
scroll to position [0, 0]
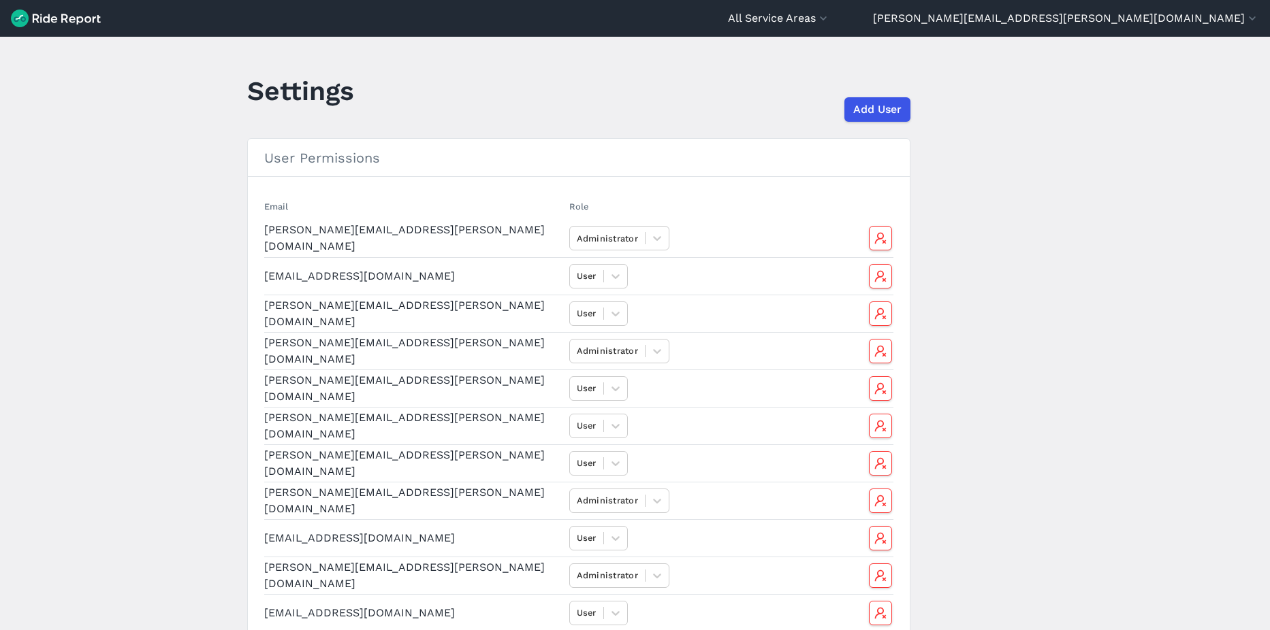
click at [1048, 31] on header "All Service Areas Capital [GEOGRAPHIC_DATA] [US_STATE][GEOGRAPHIC_DATA] [PERSON…" at bounding box center [635, 18] width 1270 height 37
drag, startPoint x: 1048, startPoint y: 31, endPoint x: 1026, endPoint y: 22, distance: 23.3
click at [830, 22] on button "All Service Areas" at bounding box center [779, 18] width 102 height 16
click at [822, 85] on link "Capital Bikeshare" at bounding box center [748, 82] width 147 height 22
